Goal: Task Accomplishment & Management: Manage account settings

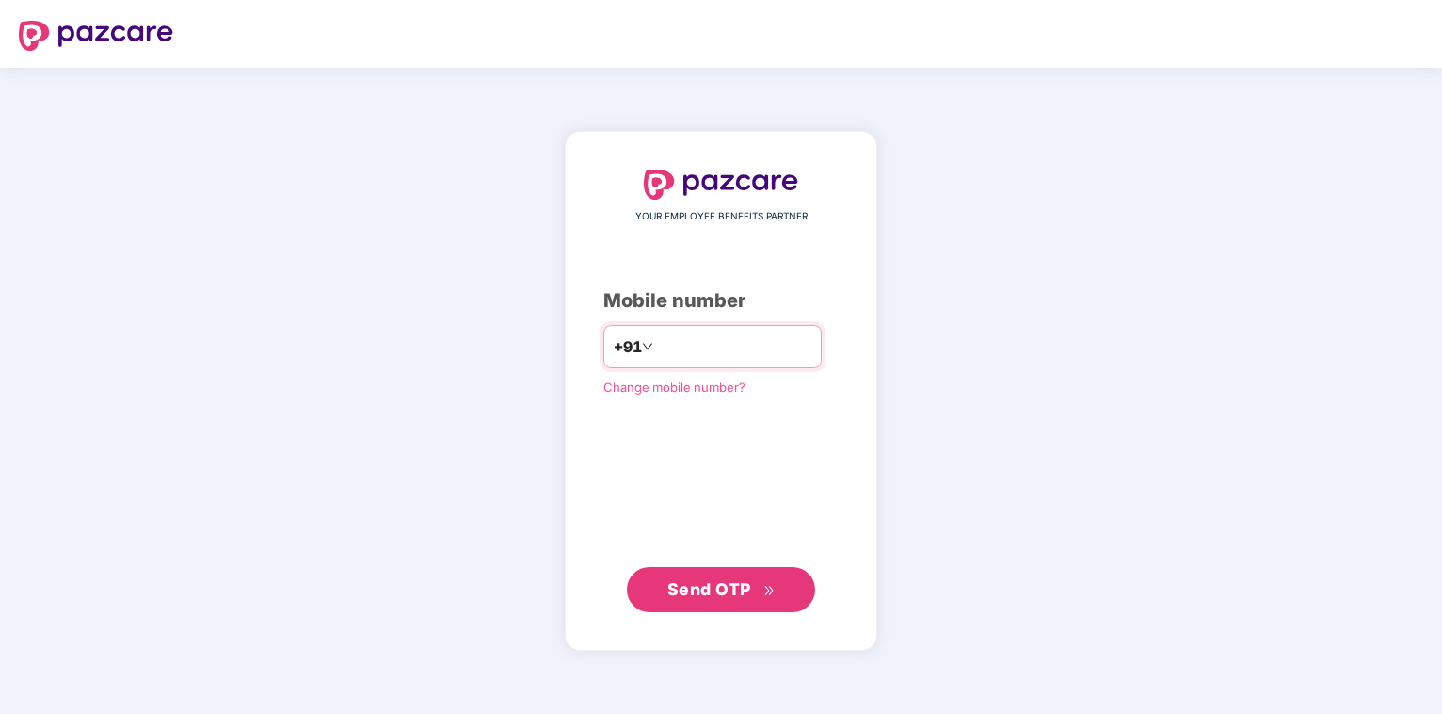
click at [690, 346] on input "number" at bounding box center [734, 346] width 154 height 30
type input "**********"
click at [697, 586] on span "Send OTP" at bounding box center [721, 589] width 108 height 26
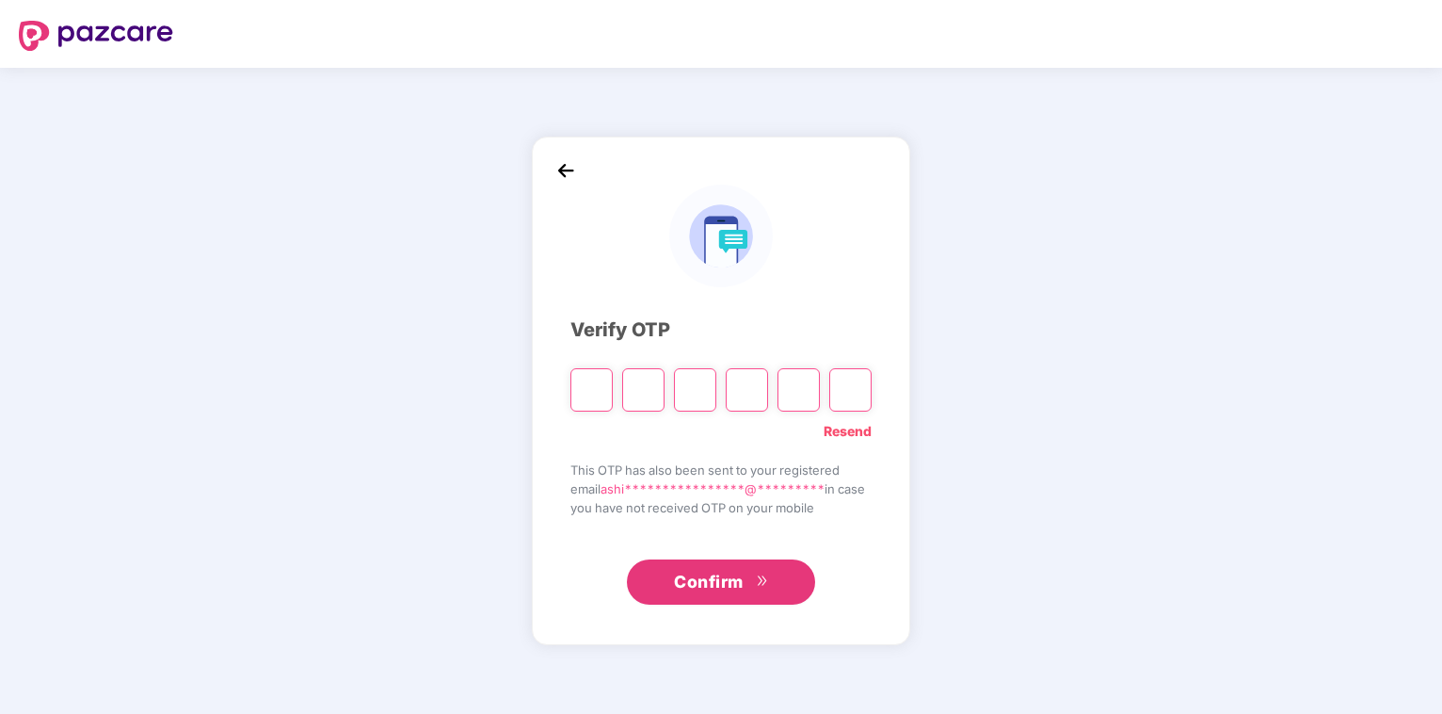
type input "*"
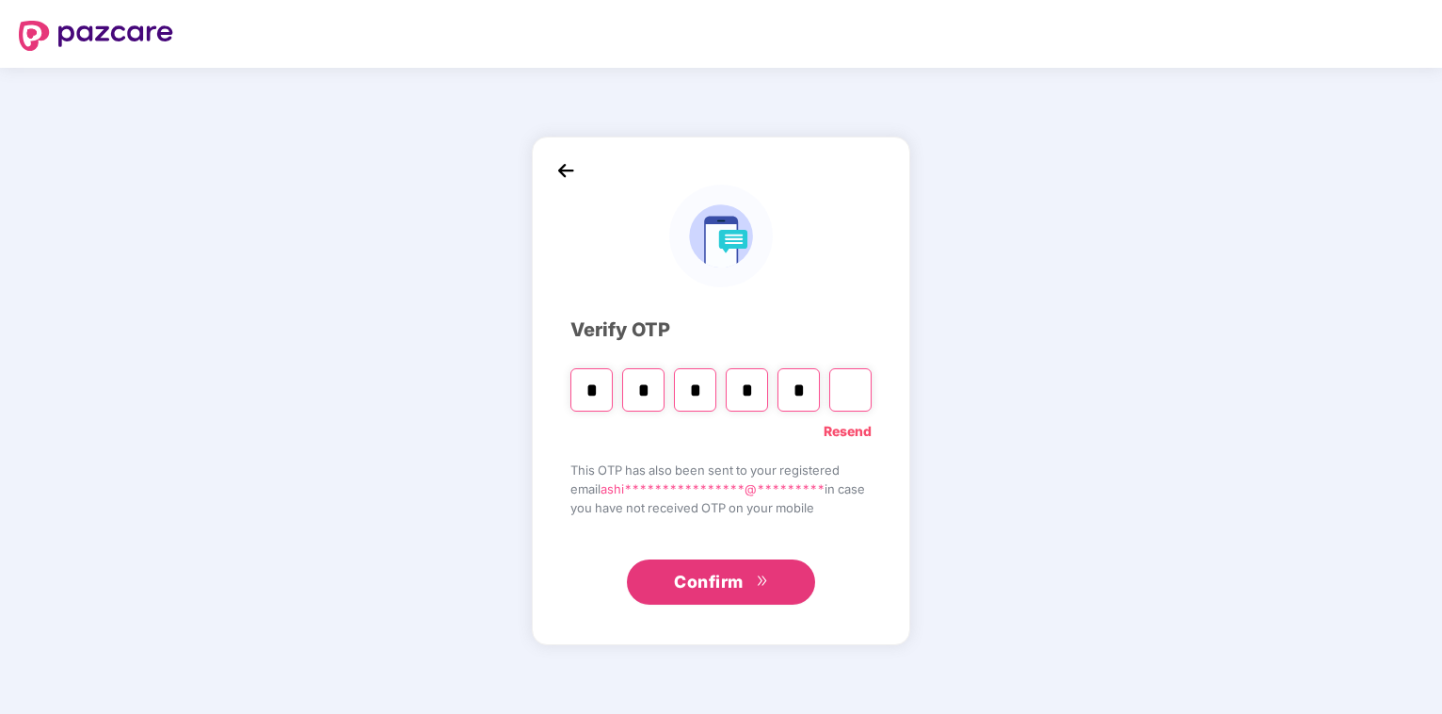
type input "*"
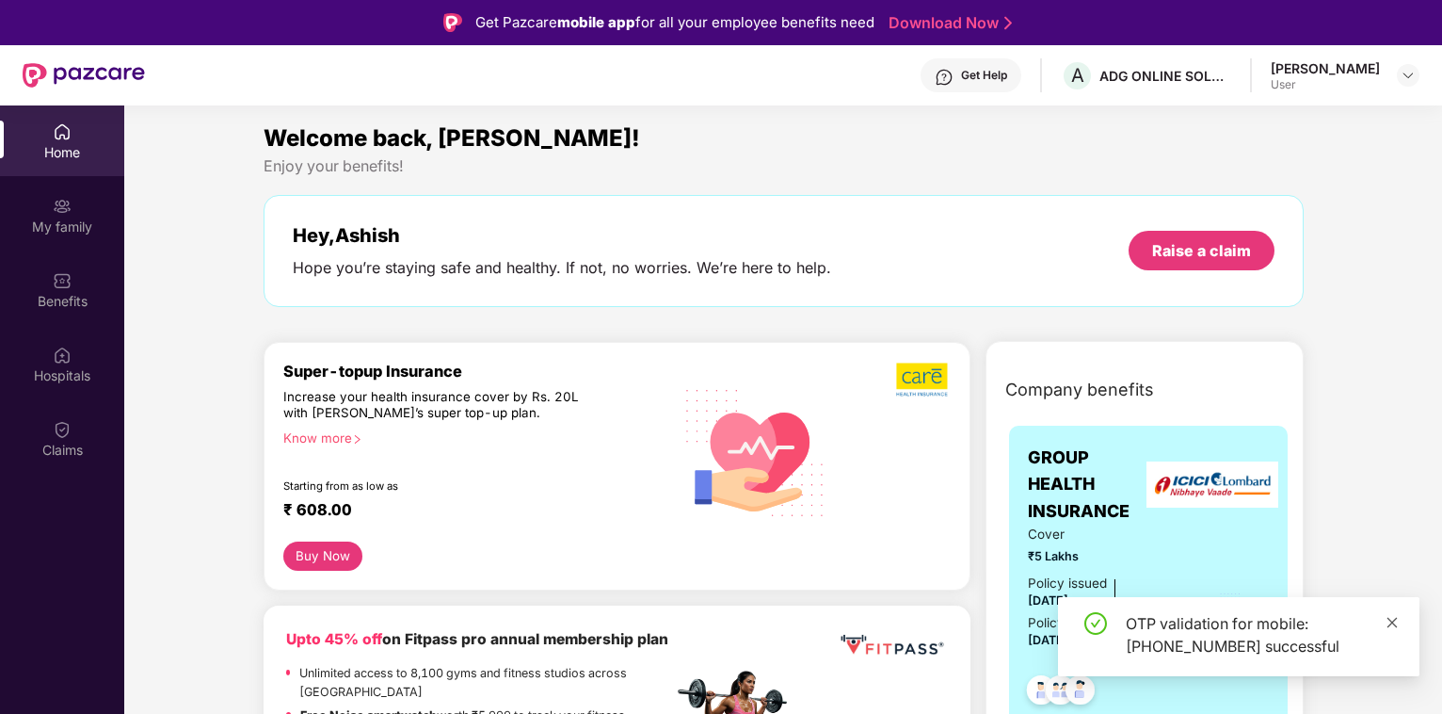
click at [1389, 621] on icon "close" at bounding box center [1392, 622] width 13 height 13
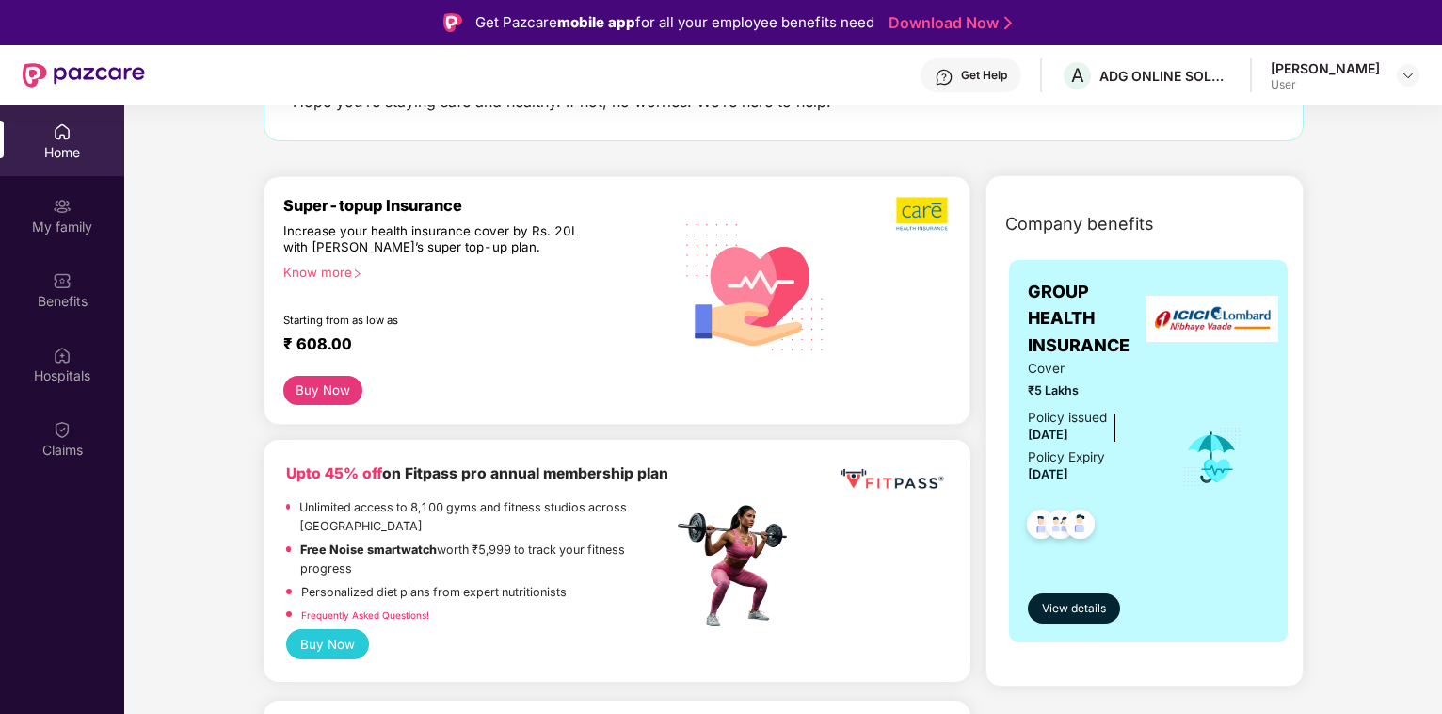
scroll to position [288, 0]
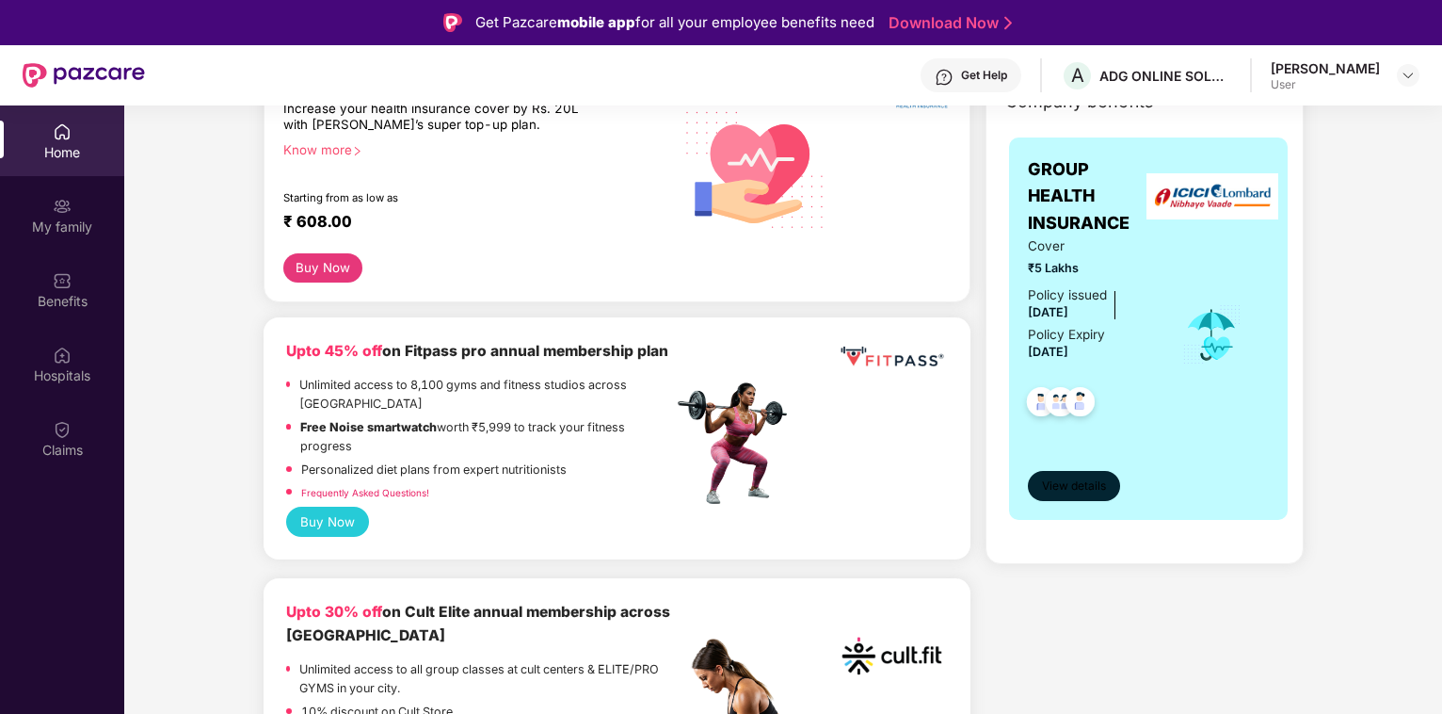
click at [1071, 488] on span "View details" at bounding box center [1074, 486] width 64 height 18
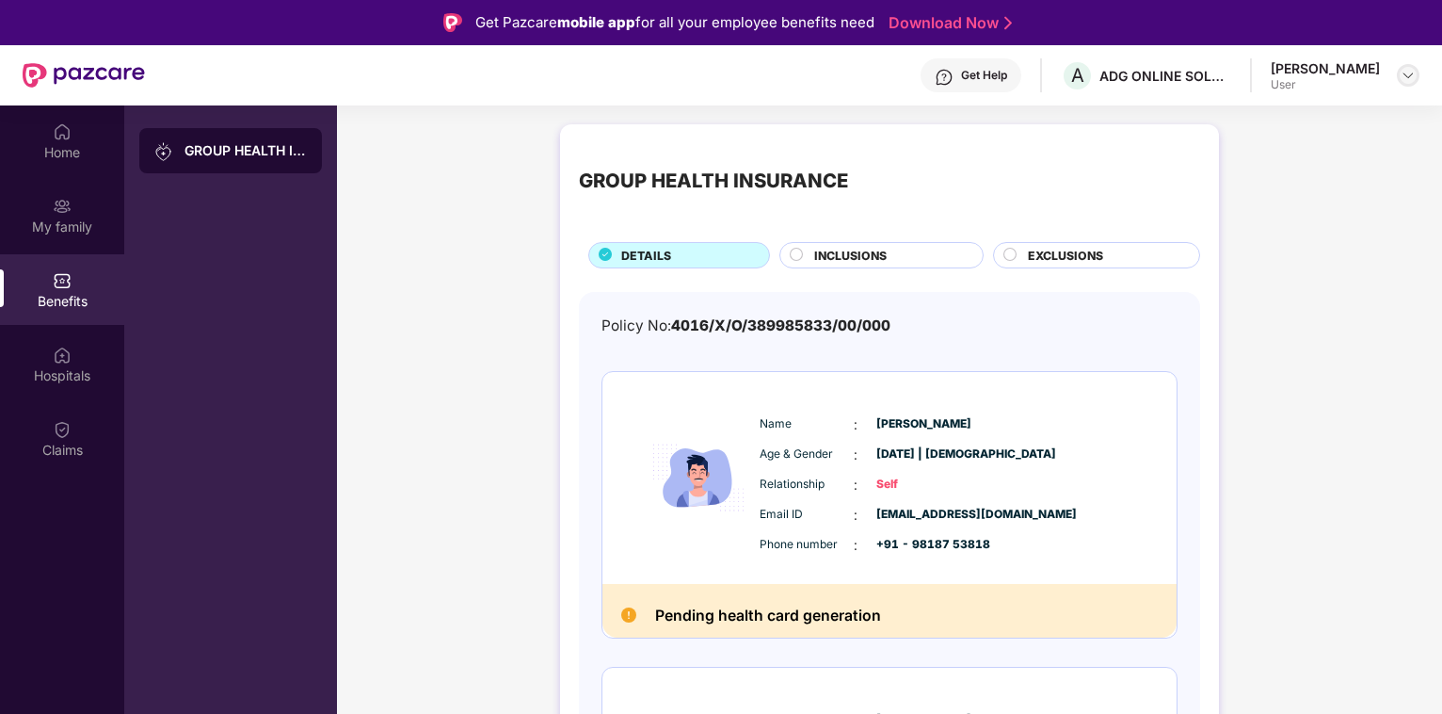
click at [1406, 73] on img at bounding box center [1408, 75] width 15 height 15
click at [1237, 121] on div "Logout" at bounding box center [1319, 120] width 245 height 37
